Goal: Find specific page/section: Find specific page/section

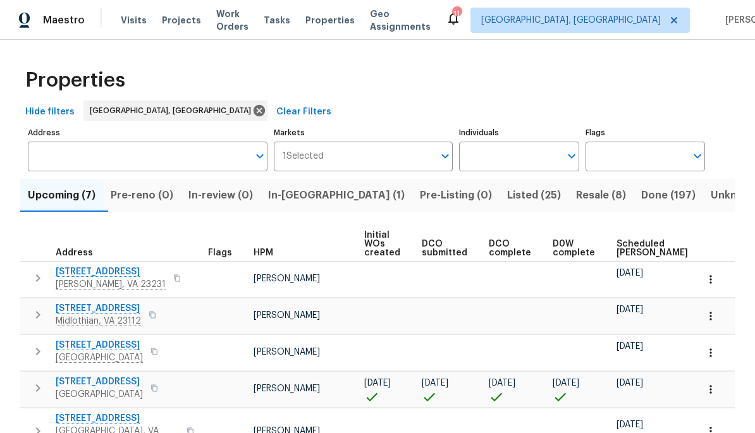
click at [527, 198] on span "Resale (8)" at bounding box center [601, 196] width 50 height 18
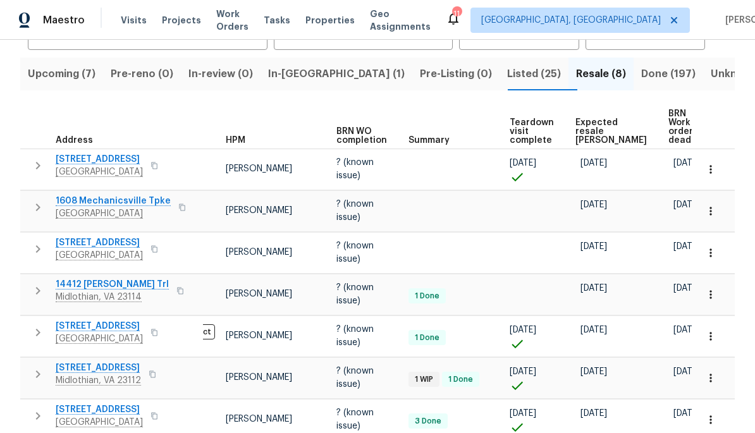
scroll to position [0, 39]
click at [527, 125] on span "Expected resale [PERSON_NAME]" at bounding box center [611, 131] width 71 height 27
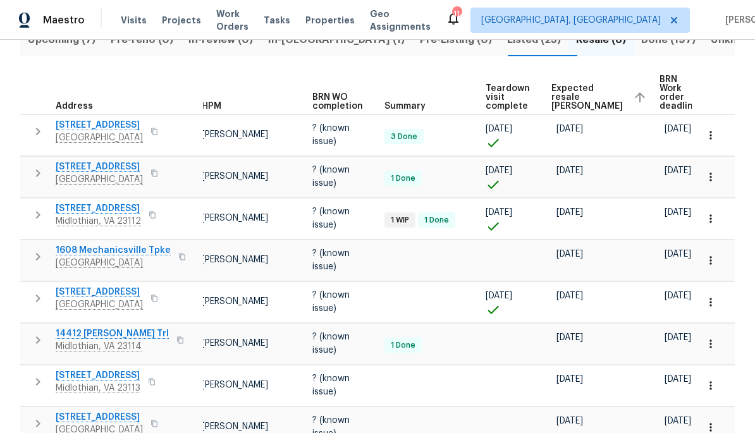
scroll to position [0, 63]
click at [527, 98] on span "Expected resale [PERSON_NAME]" at bounding box center [587, 97] width 71 height 27
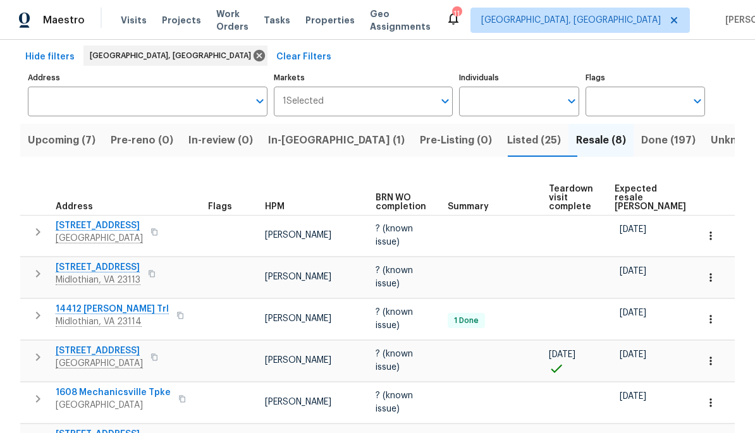
scroll to position [59, 0]
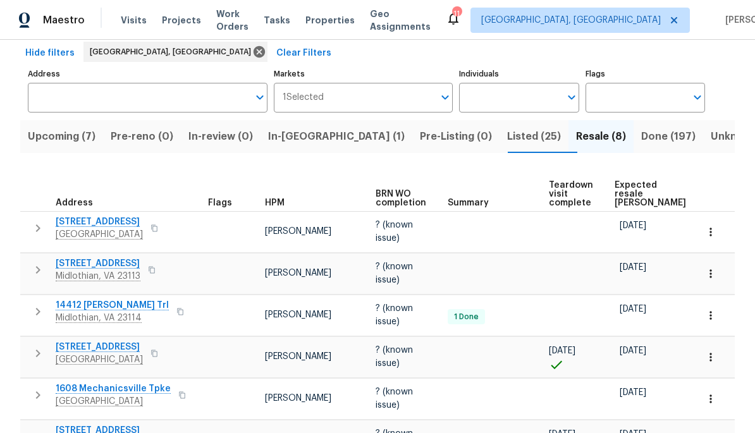
click at [527, 197] on span "Expected resale [PERSON_NAME]" at bounding box center [650, 194] width 71 height 27
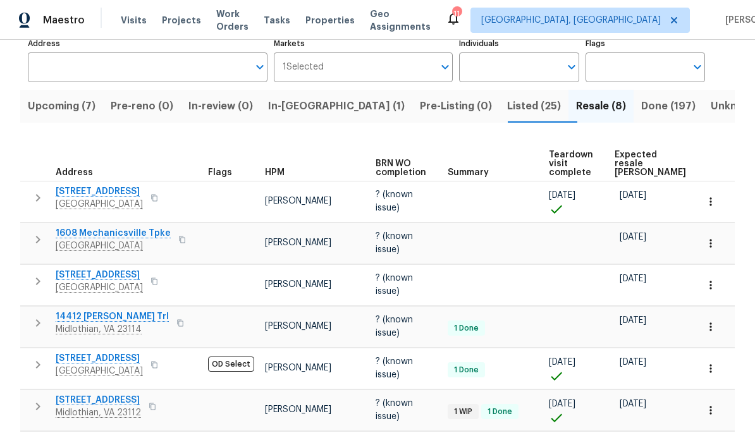
scroll to position [88, 0]
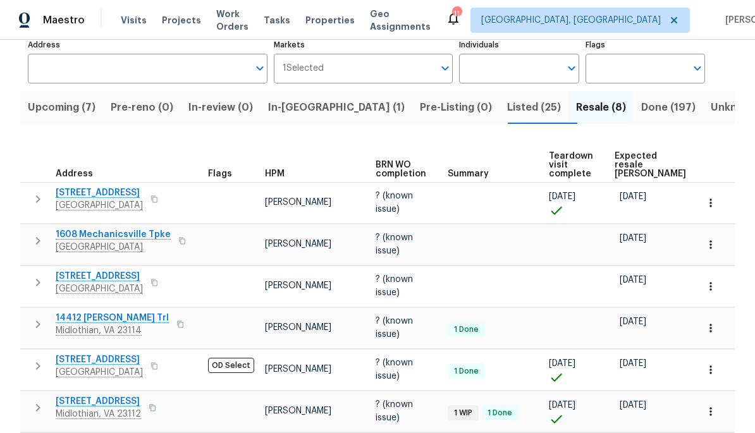
click at [312, 102] on span "In-[GEOGRAPHIC_DATA] (1)" at bounding box center [336, 108] width 137 height 18
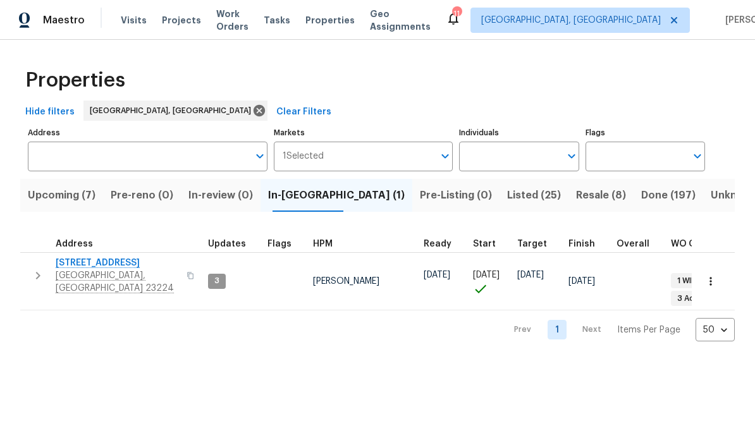
click at [56, 197] on span "Upcoming (7)" at bounding box center [62, 196] width 68 height 18
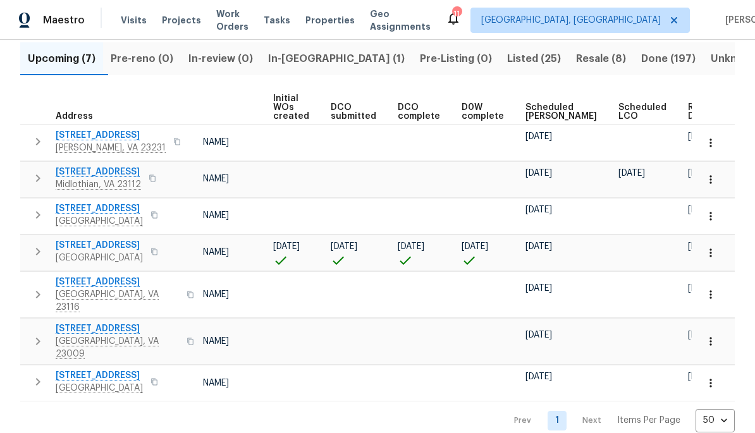
scroll to position [0, 90]
click at [689, 112] on span "Ready Date" at bounding box center [703, 112] width 28 height 18
